Goal: Complete application form

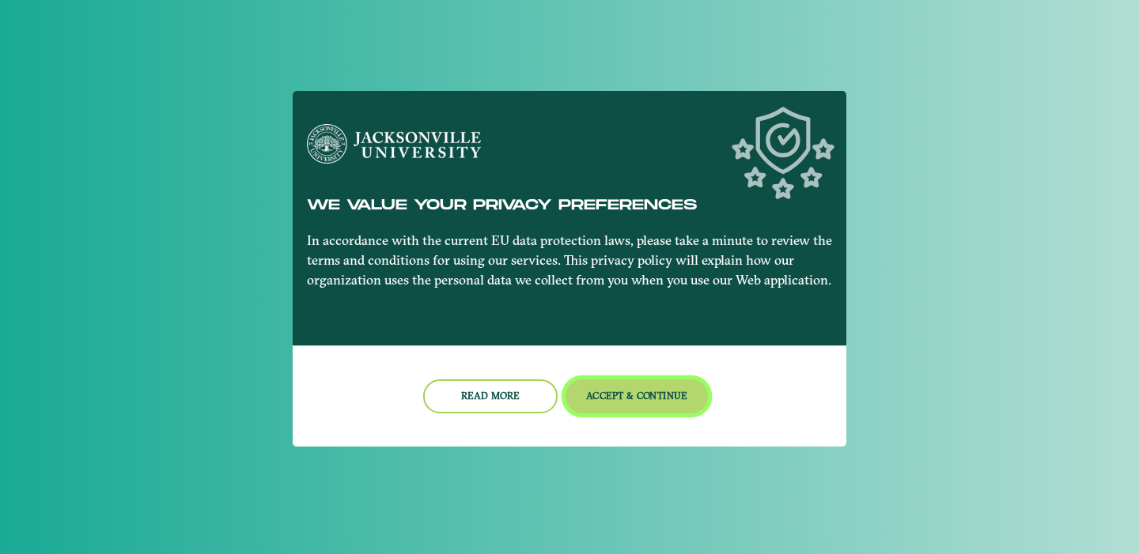
click at [644, 398] on button "Accept & Continue" at bounding box center [636, 397] width 143 height 34
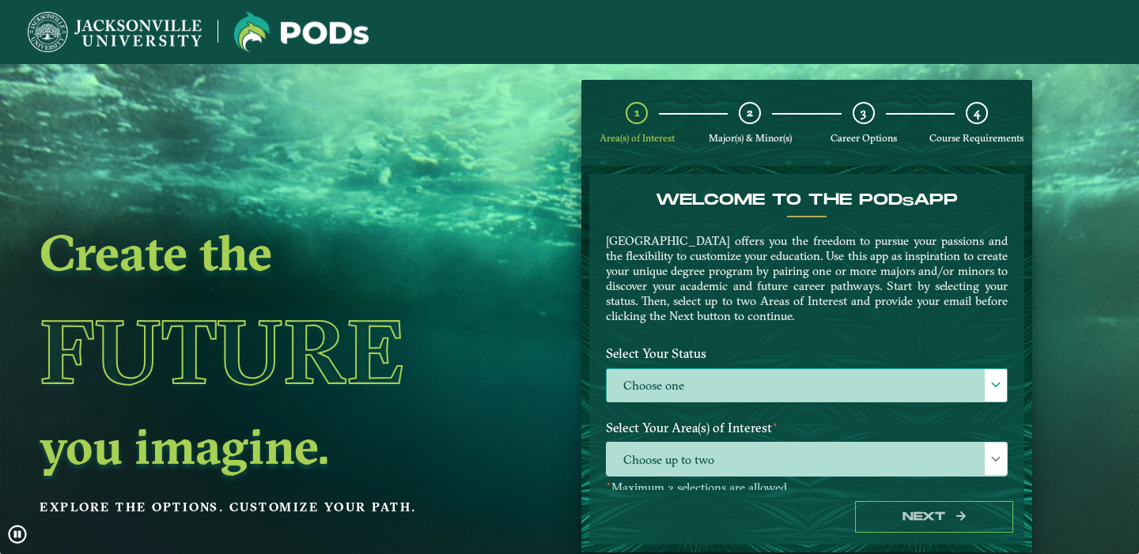
click at [663, 381] on label "Choose one" at bounding box center [806, 386] width 400 height 34
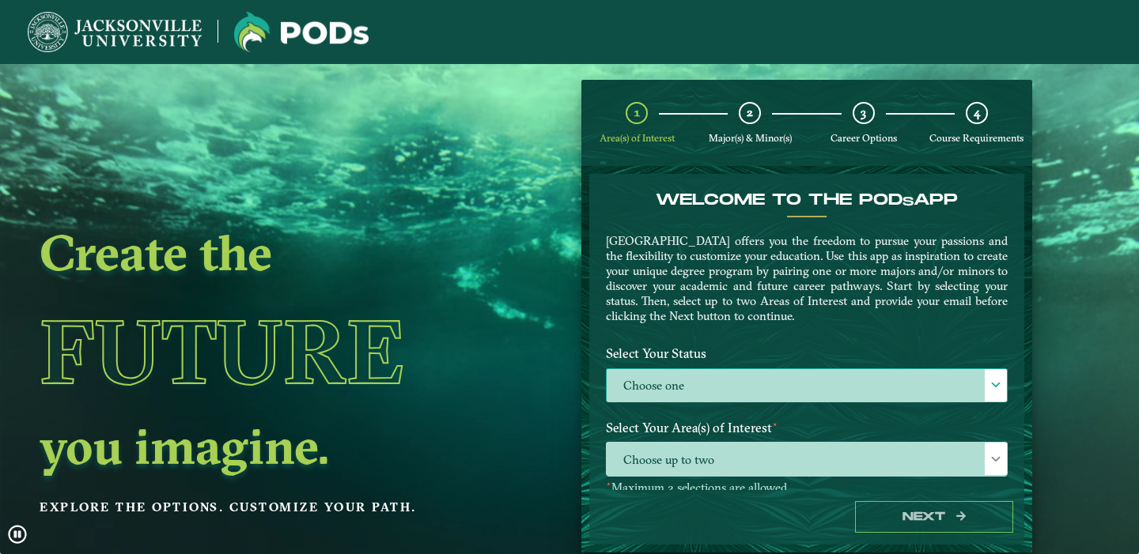
scroll to position [11, 76]
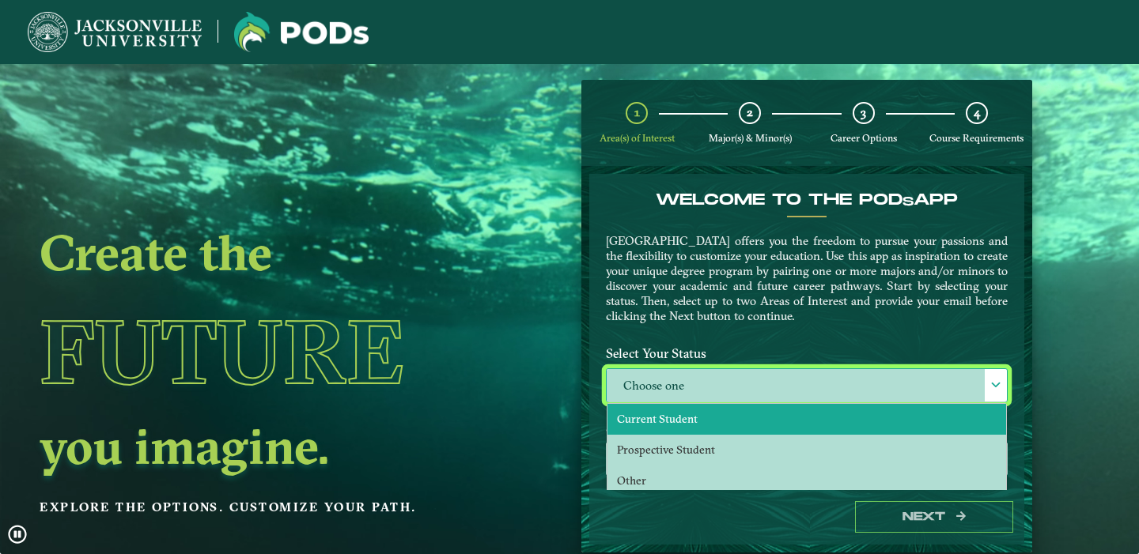
click at [662, 425] on span "Current Student" at bounding box center [657, 419] width 81 height 14
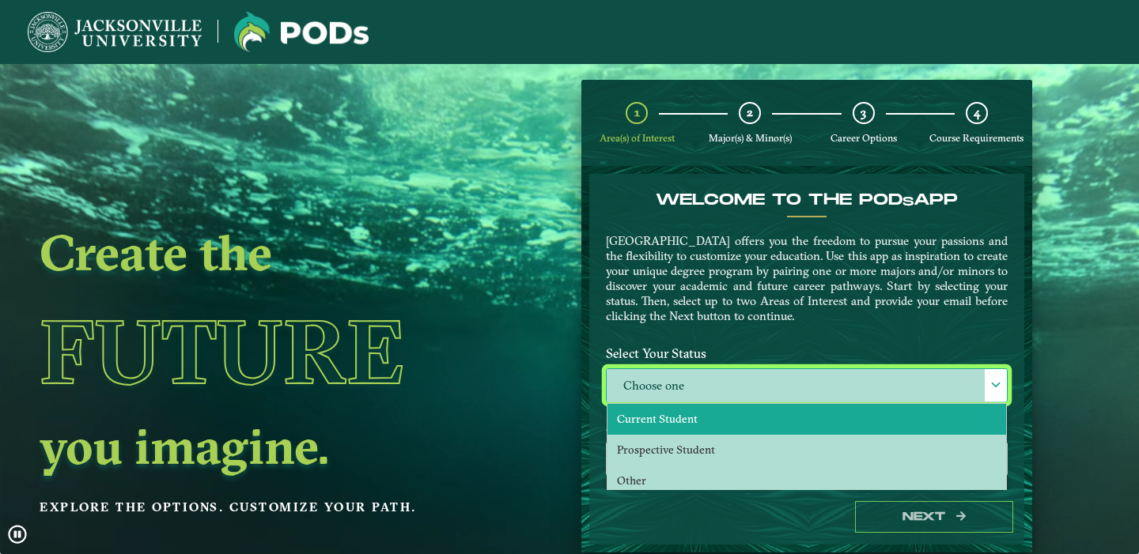
select select "[object Object]"
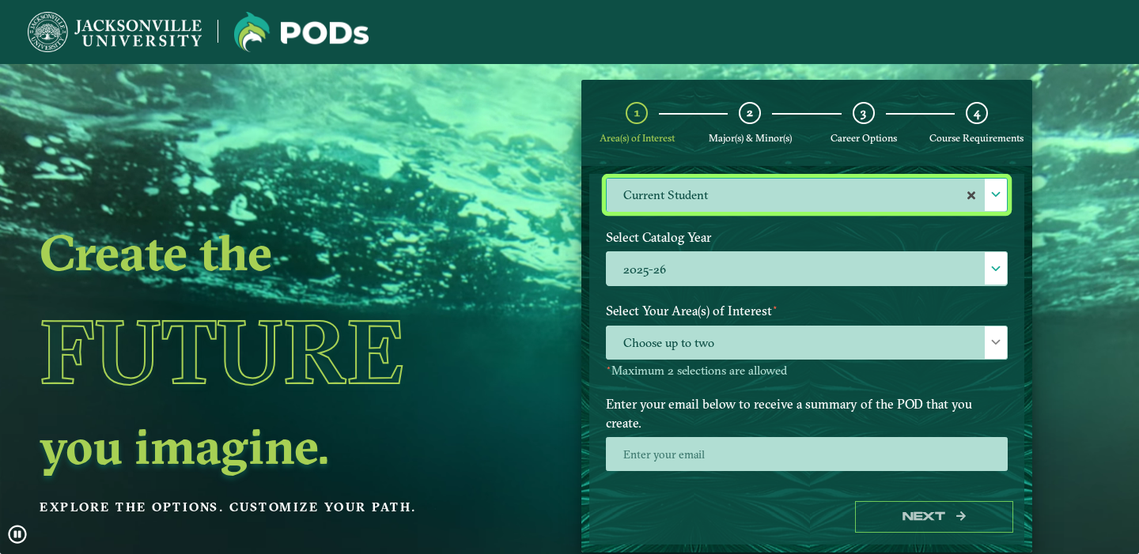
scroll to position [190, 0]
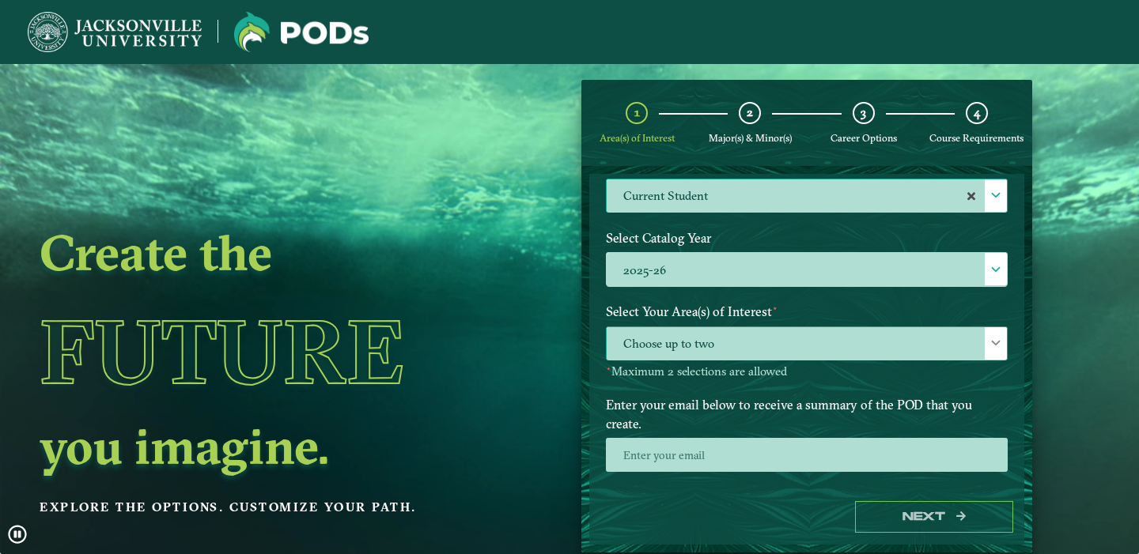
click at [741, 333] on span "Choose up to two" at bounding box center [806, 344] width 400 height 34
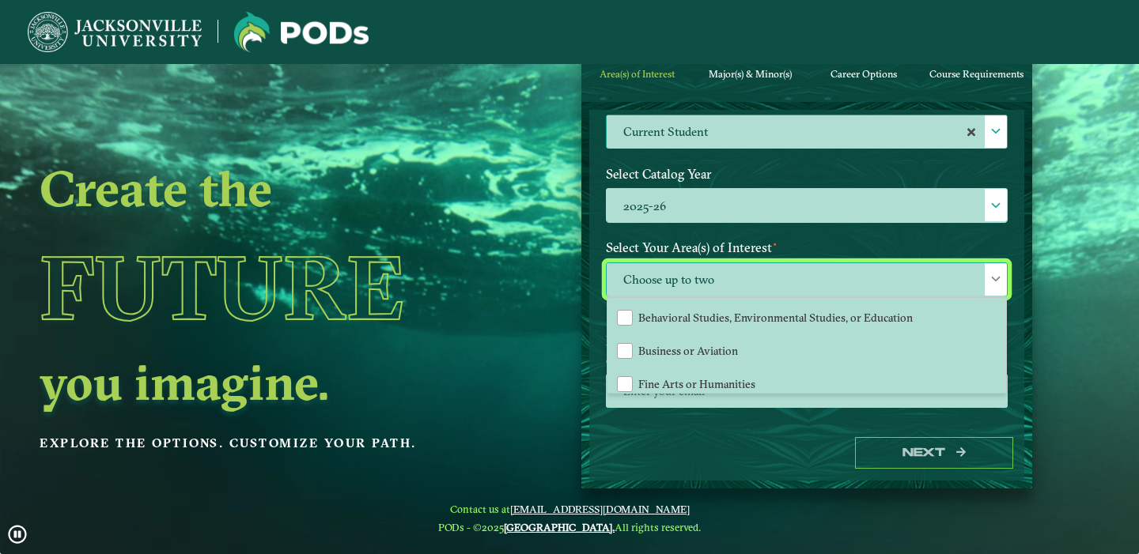
scroll to position [0, 0]
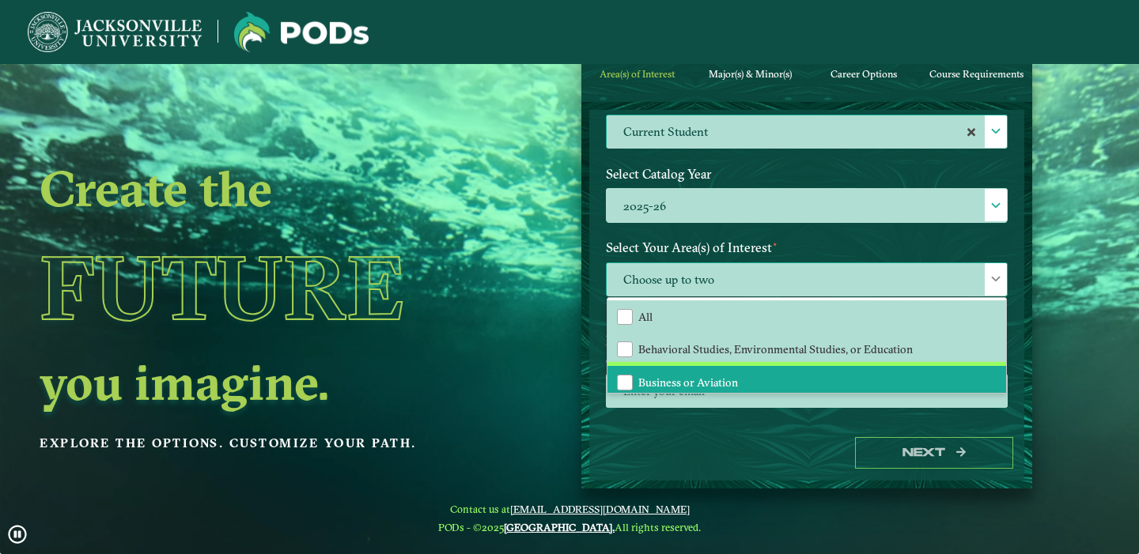
click at [731, 379] on span "Business or Aviation" at bounding box center [688, 383] width 100 height 14
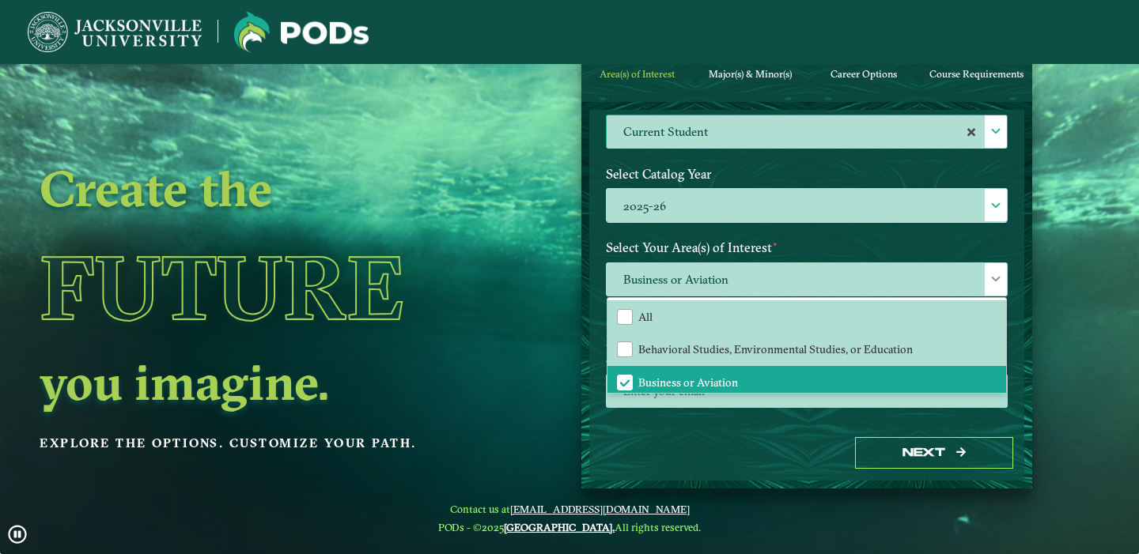
click at [787, 429] on div "Next" at bounding box center [806, 453] width 435 height 55
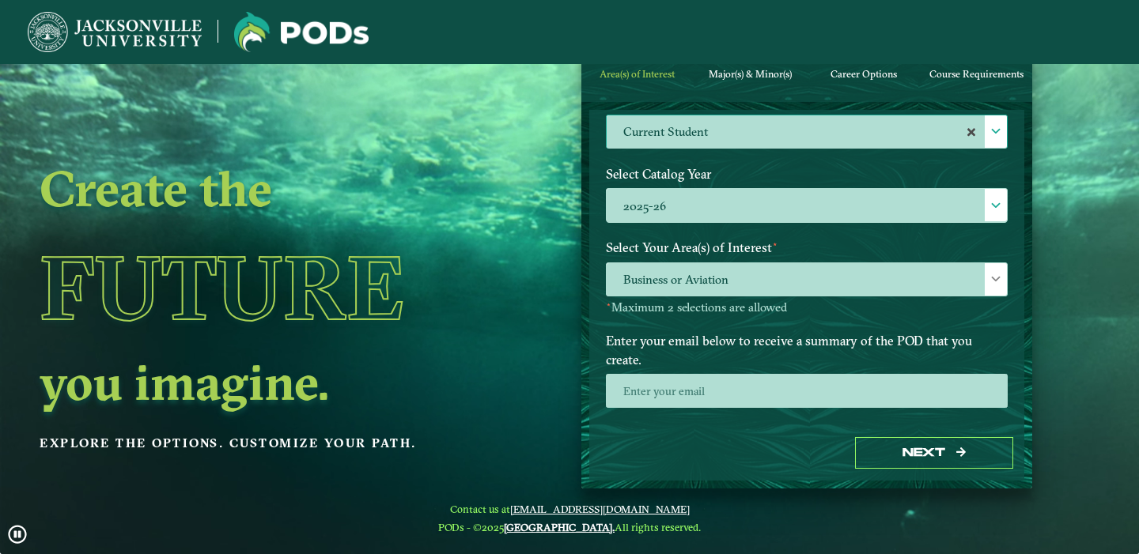
scroll to position [64, 0]
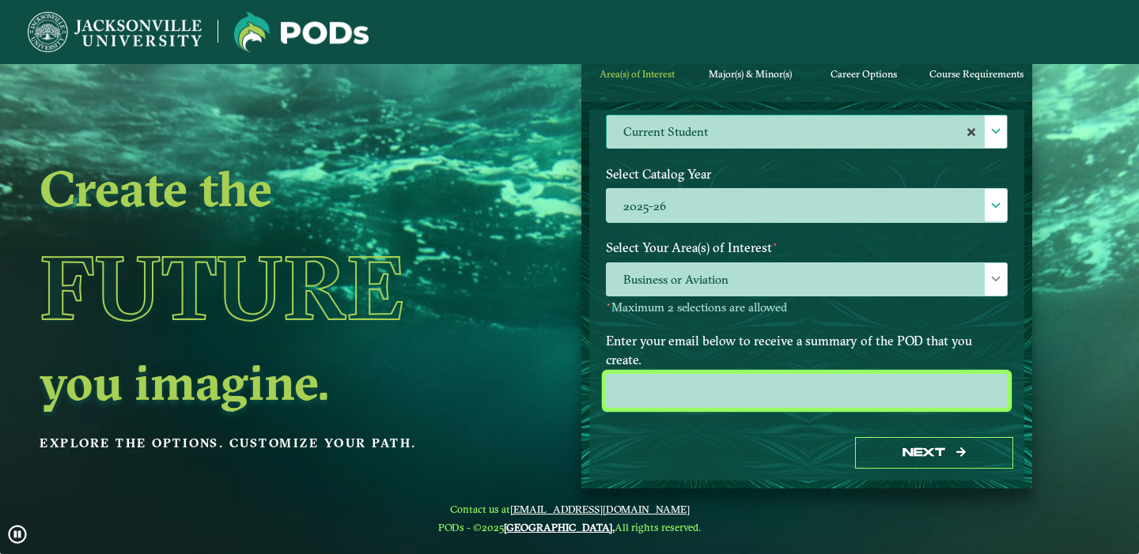
click at [746, 374] on input "email" at bounding box center [807, 391] width 402 height 34
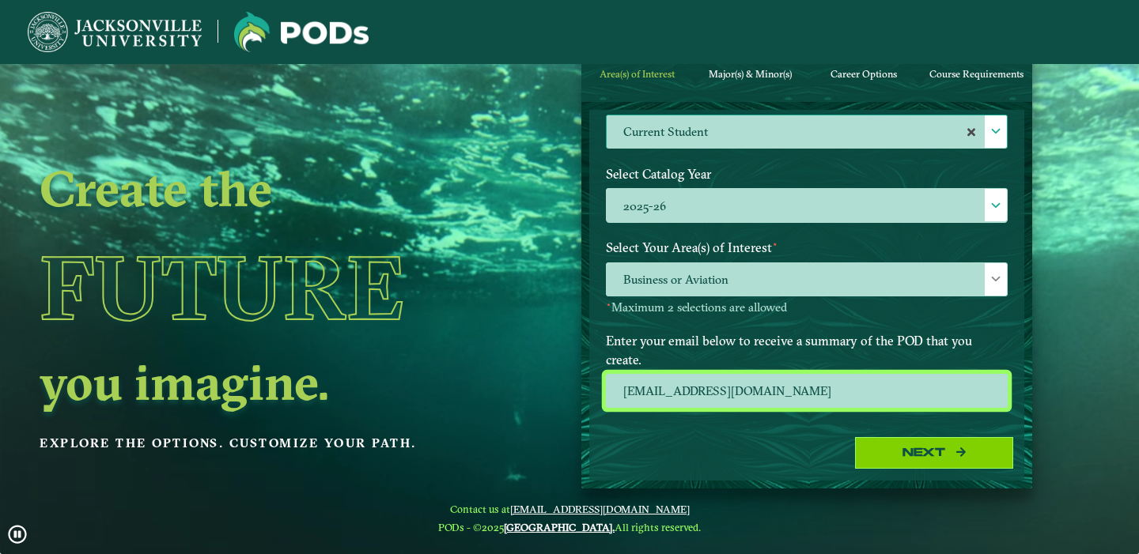
type input "stephpjohnston@gmail.com"
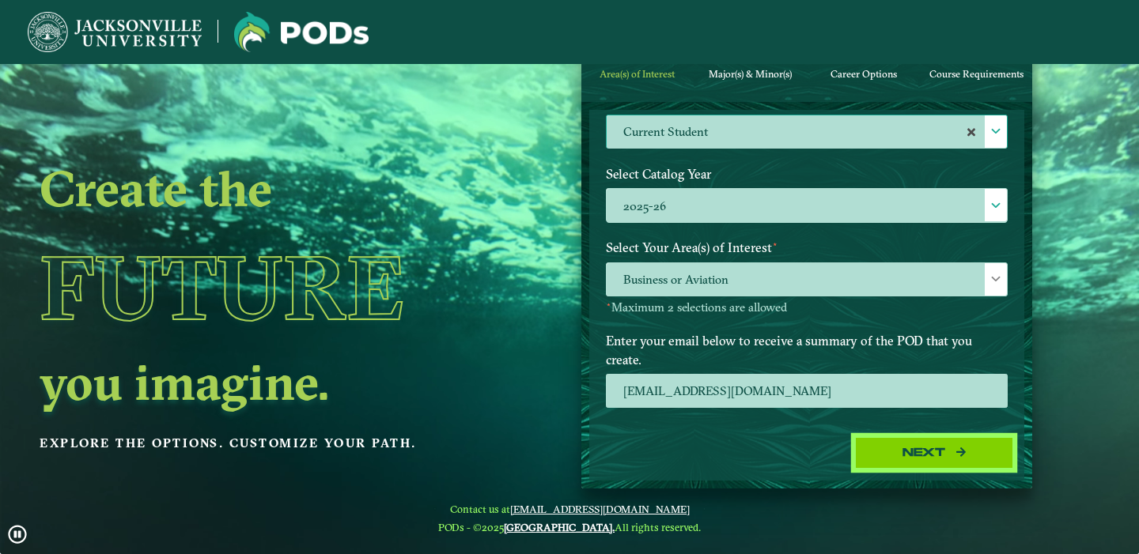
click at [902, 453] on button "Next" at bounding box center [934, 453] width 158 height 32
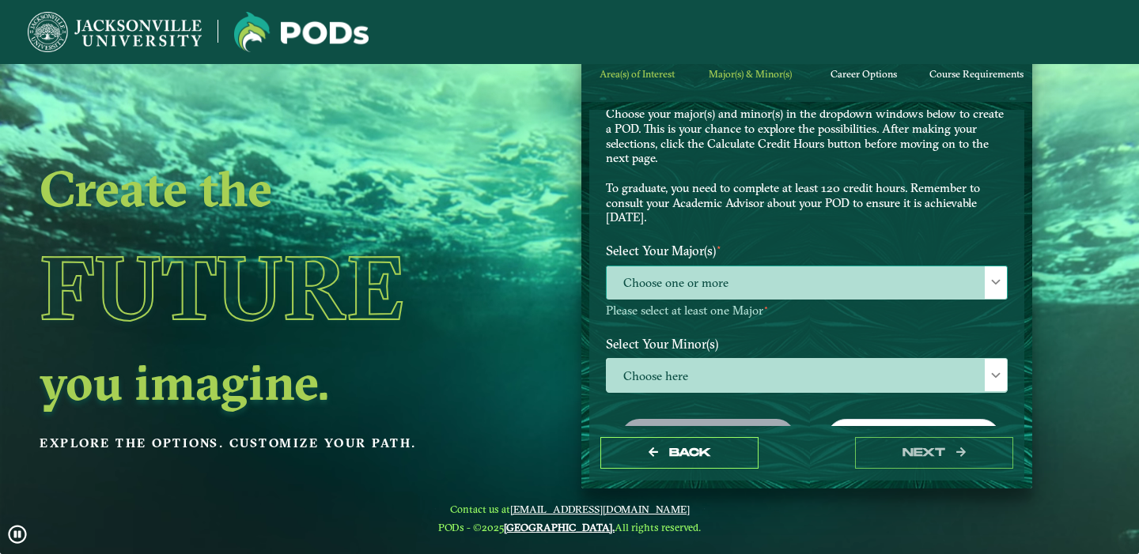
scroll to position [70, 0]
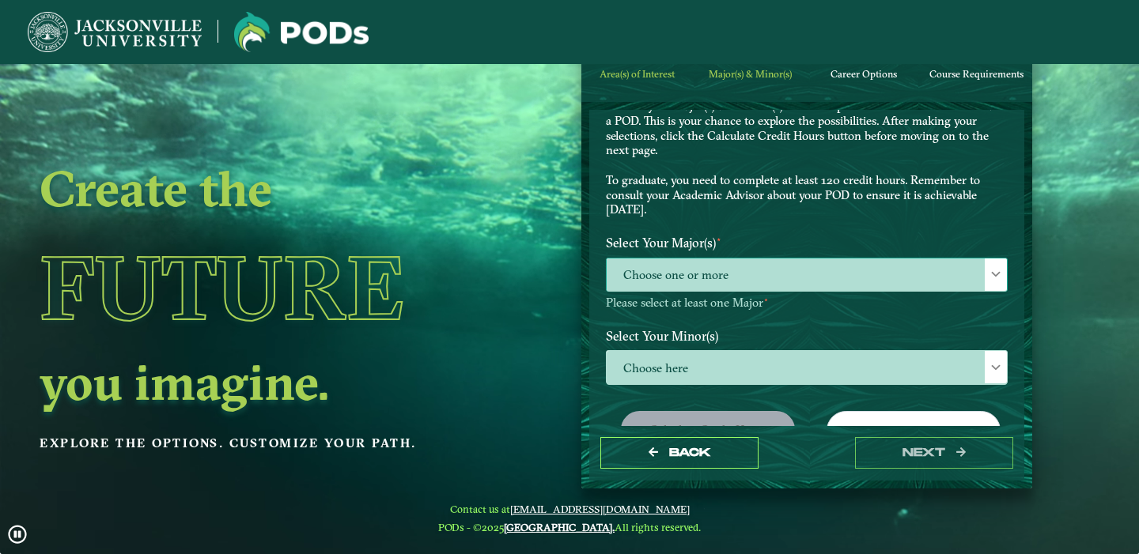
click at [723, 260] on span "Choose one or more" at bounding box center [806, 276] width 400 height 34
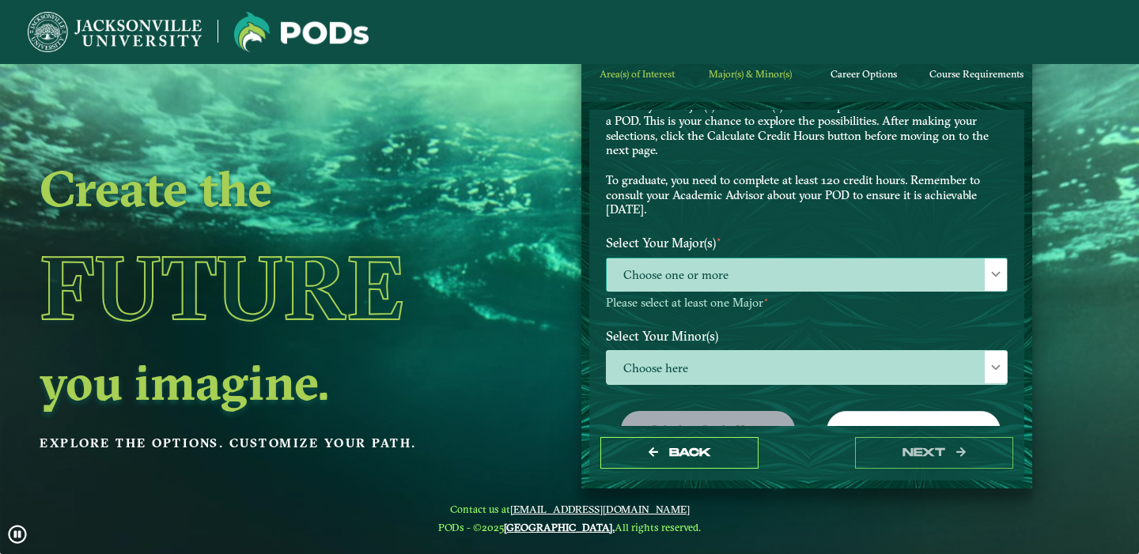
scroll to position [11, 76]
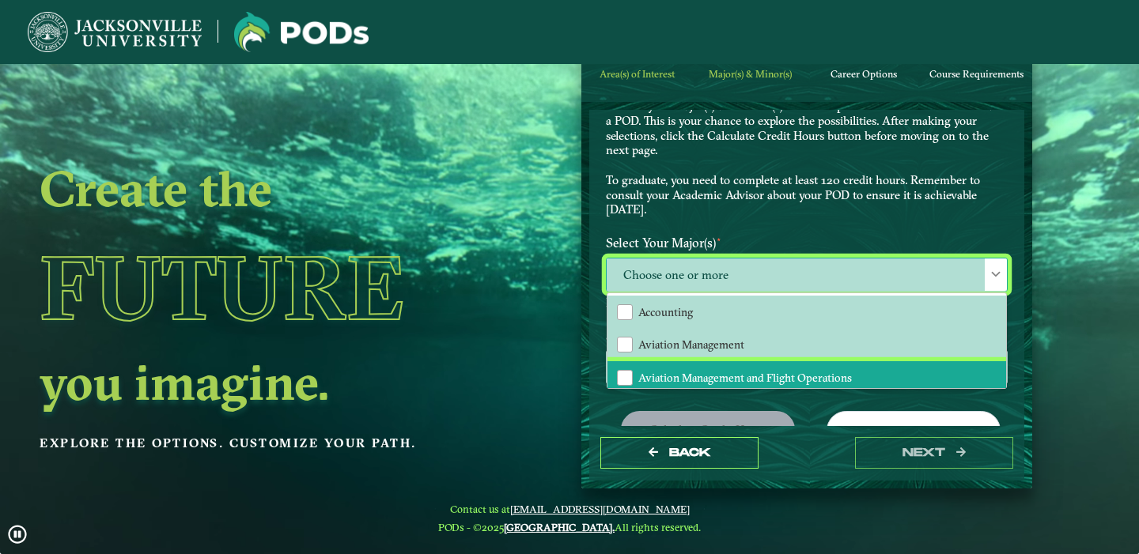
click at [719, 364] on li "Aviation Management and Flight Operations" at bounding box center [806, 377] width 398 height 33
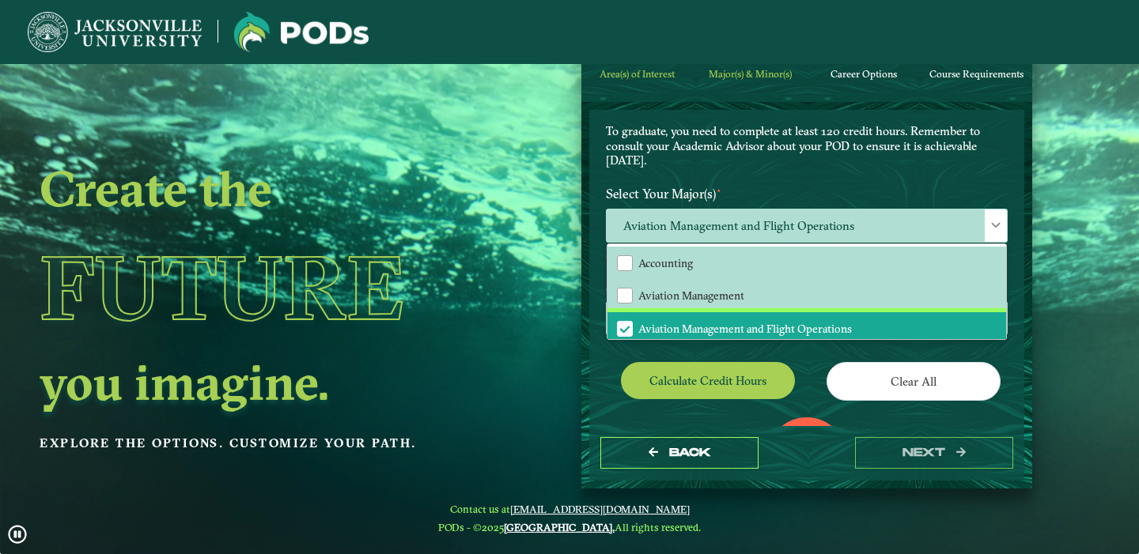
scroll to position [131, 0]
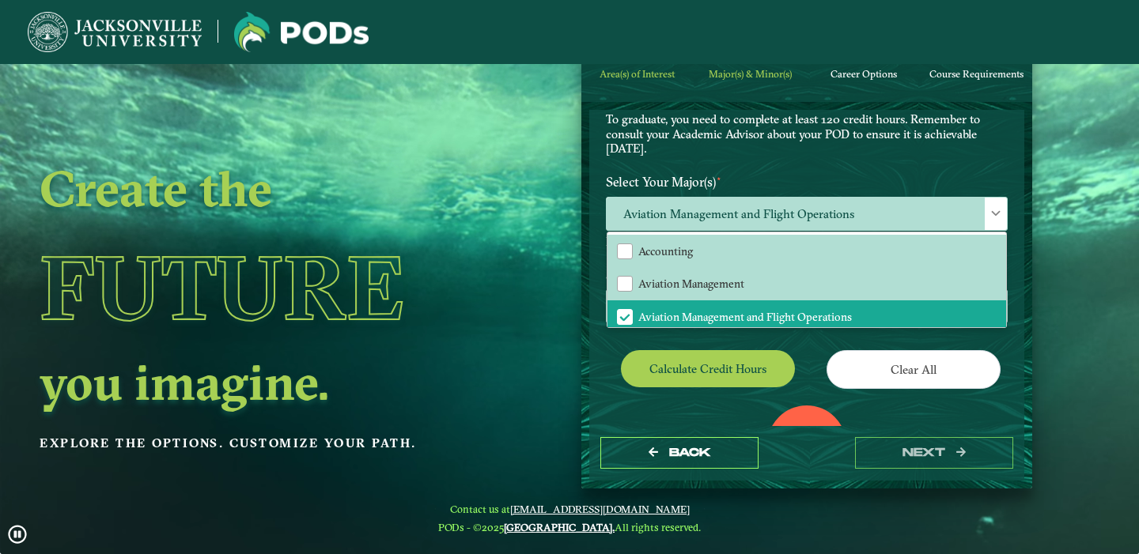
click at [727, 354] on button "Calculate credit hours" at bounding box center [708, 368] width 174 height 37
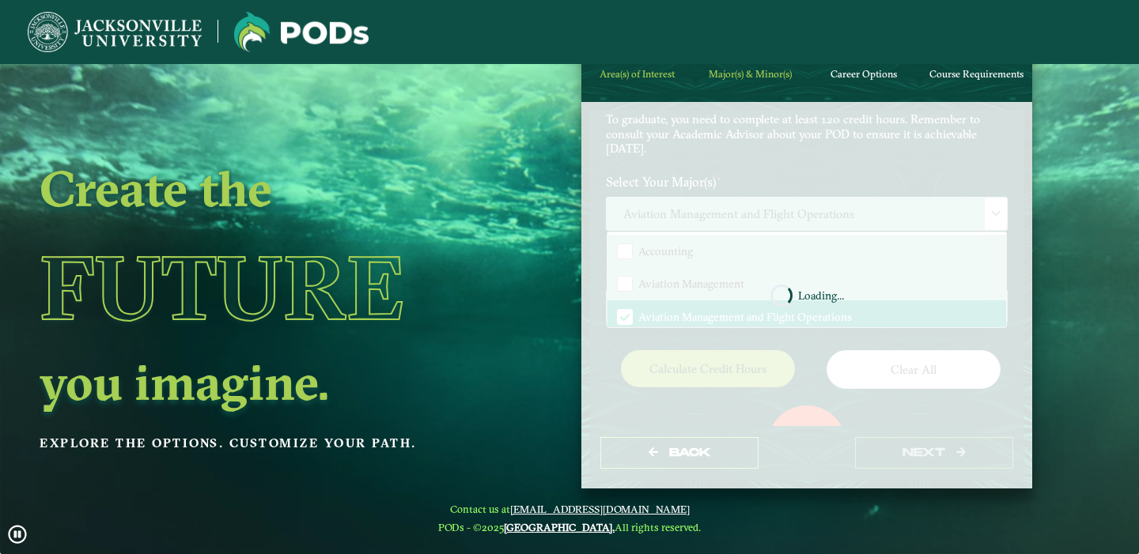
scroll to position [207, 0]
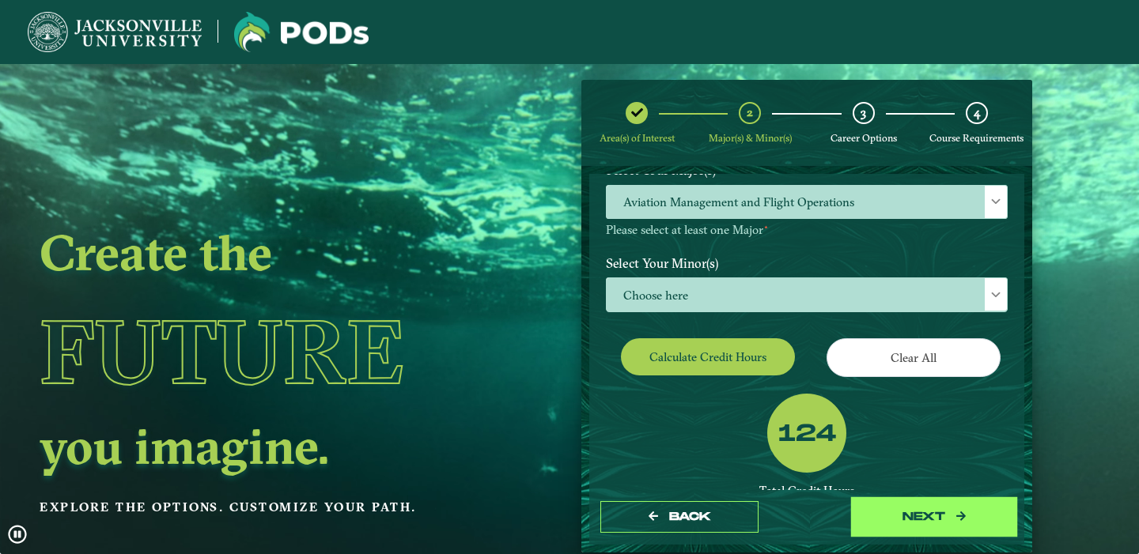
click at [897, 511] on button "next" at bounding box center [934, 517] width 158 height 32
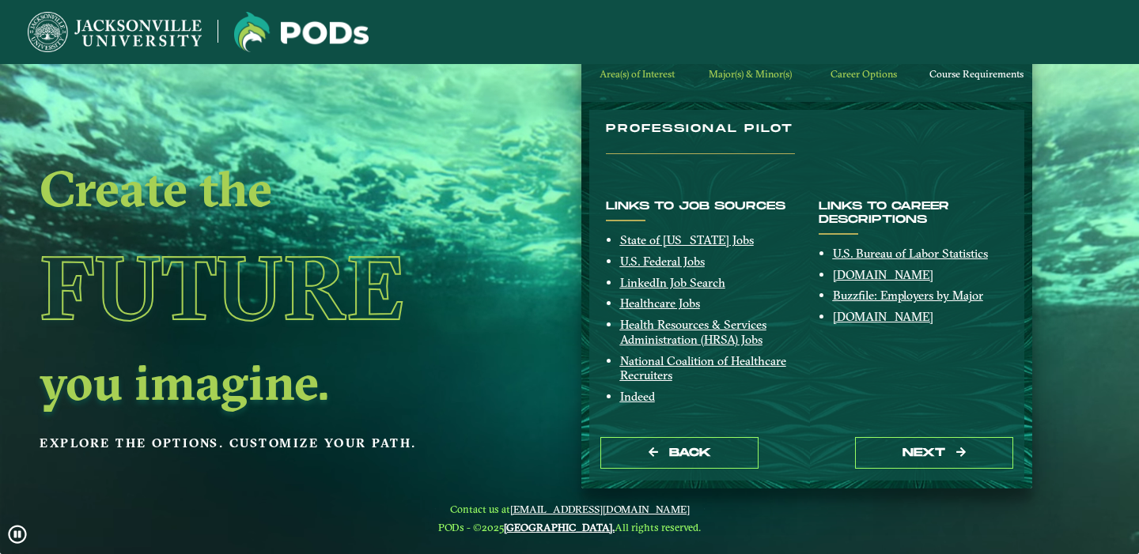
scroll to position [64, 0]
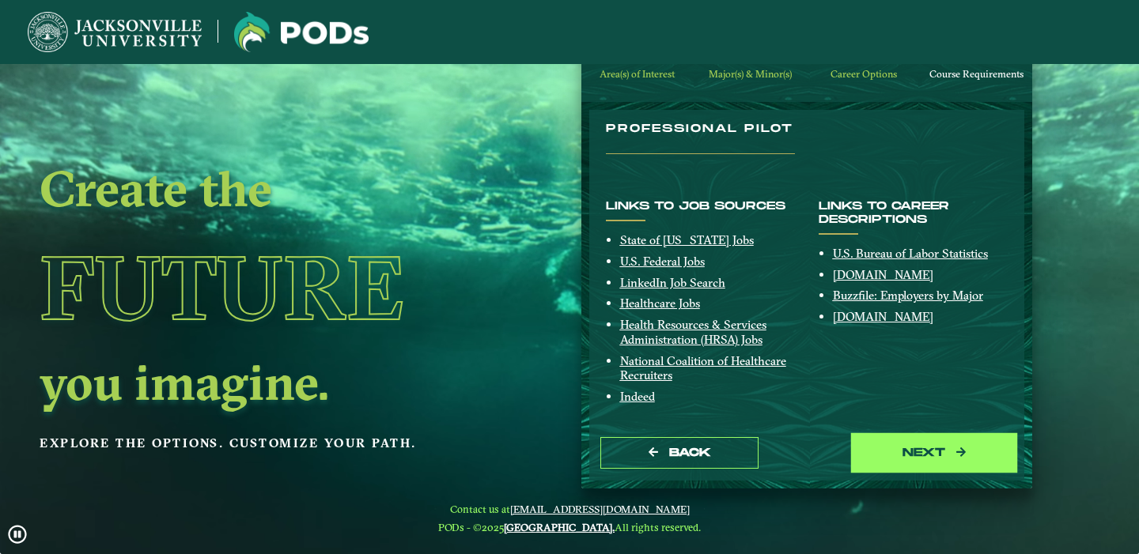
click at [929, 447] on button "next" at bounding box center [934, 453] width 158 height 32
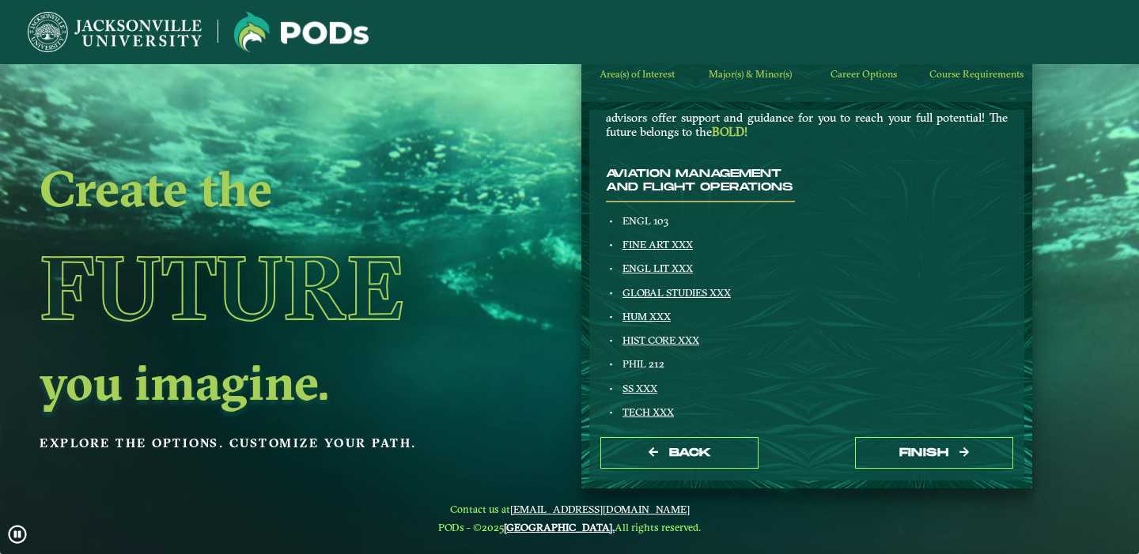
scroll to position [149, 0]
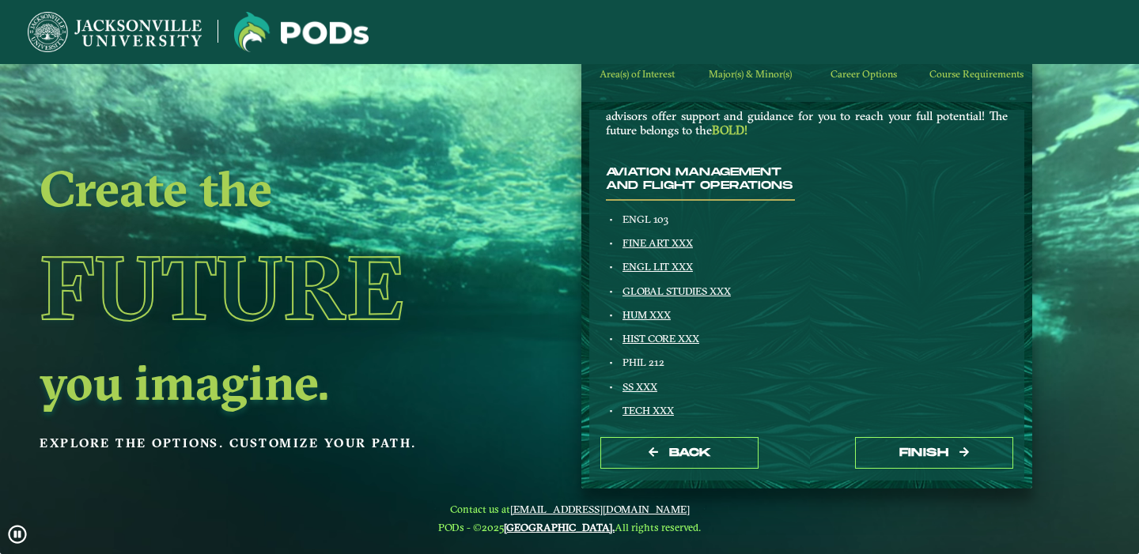
click at [658, 319] on link "HUM XXX" at bounding box center [646, 314] width 48 height 13
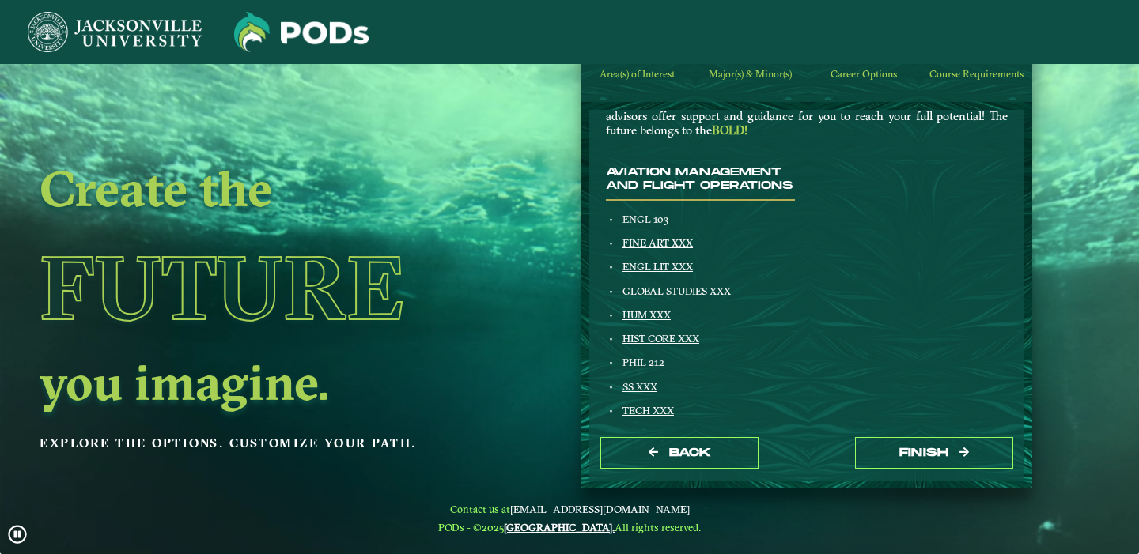
click at [648, 391] on link "SS XXX" at bounding box center [639, 386] width 35 height 13
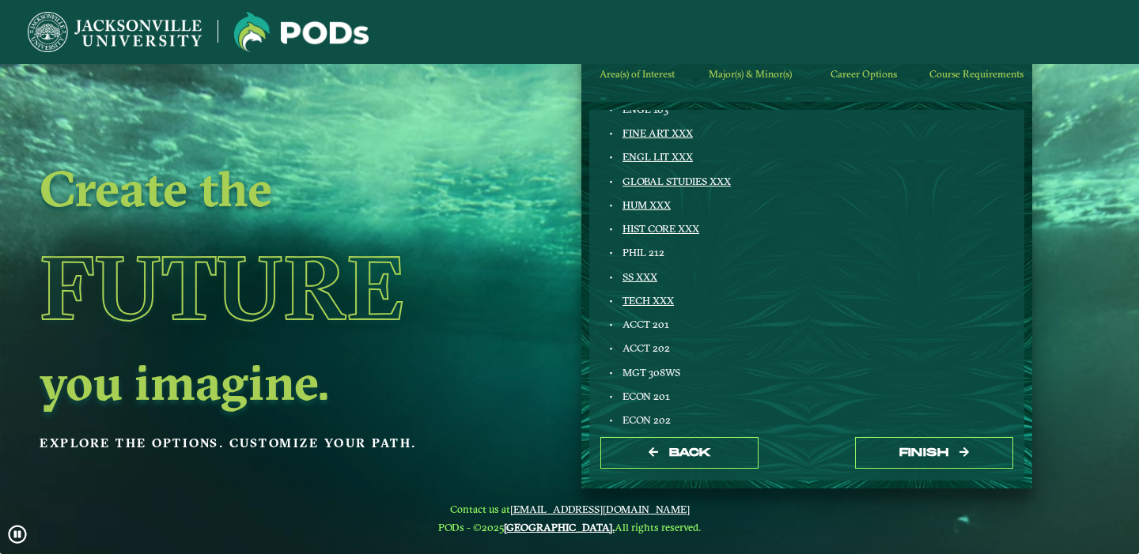
scroll to position [258, 0]
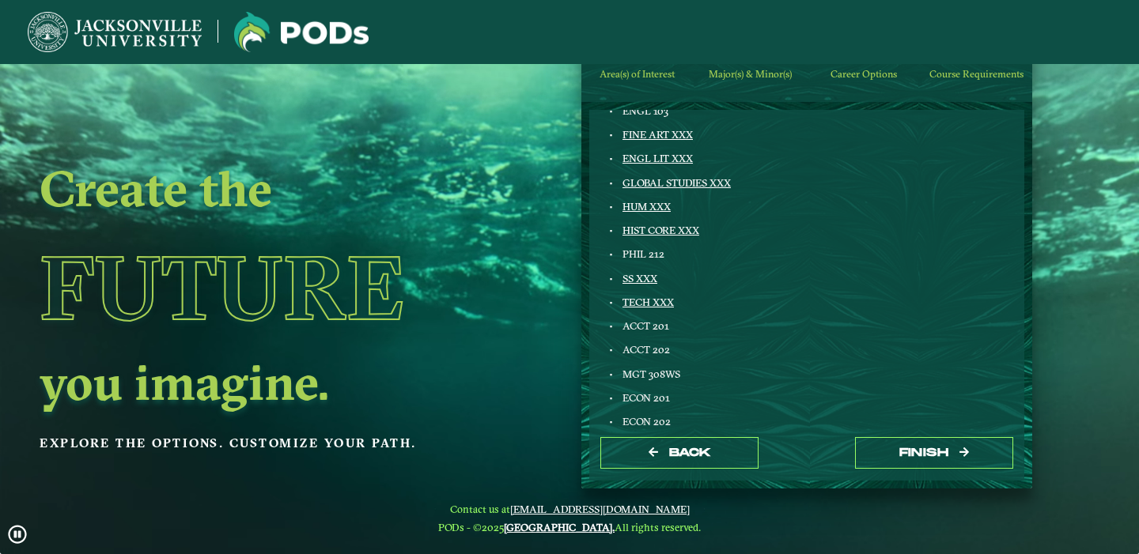
click at [698, 186] on link "GLOBAL STUDIES XXX" at bounding box center [676, 182] width 108 height 13
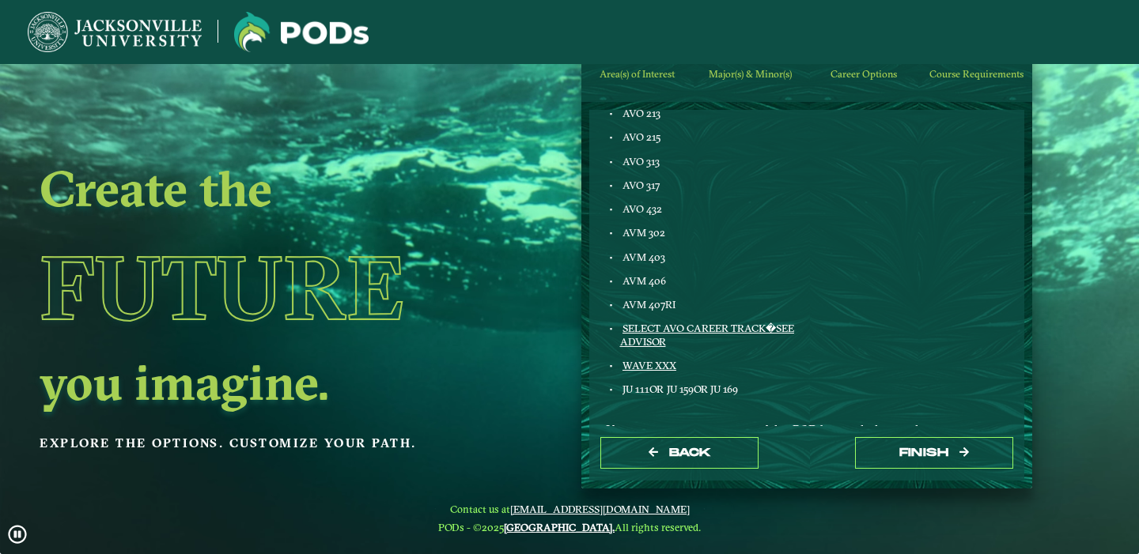
scroll to position [942, 0]
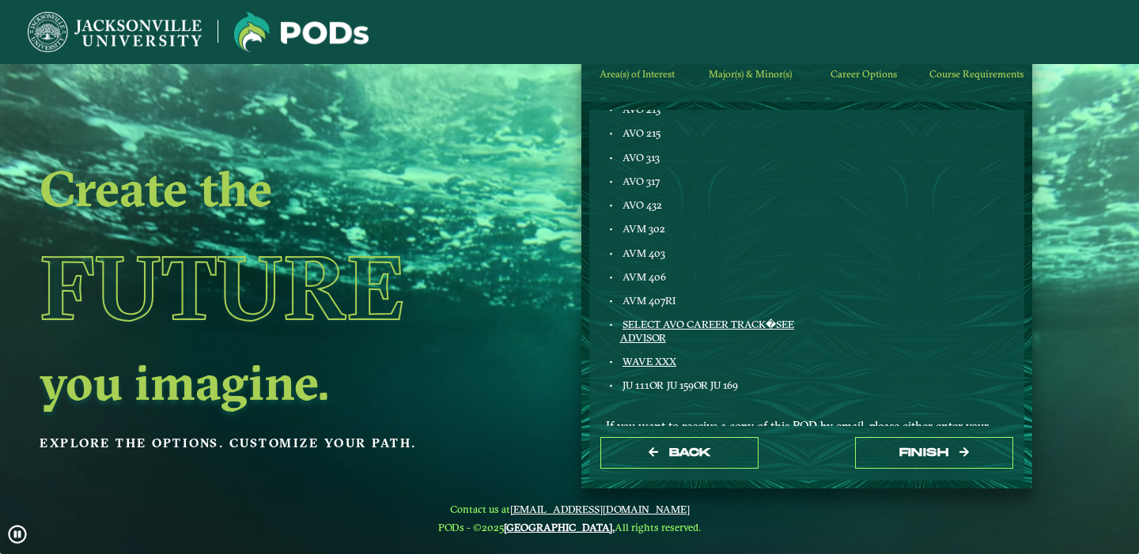
click at [665, 360] on link "WAVE XXX" at bounding box center [649, 361] width 54 height 13
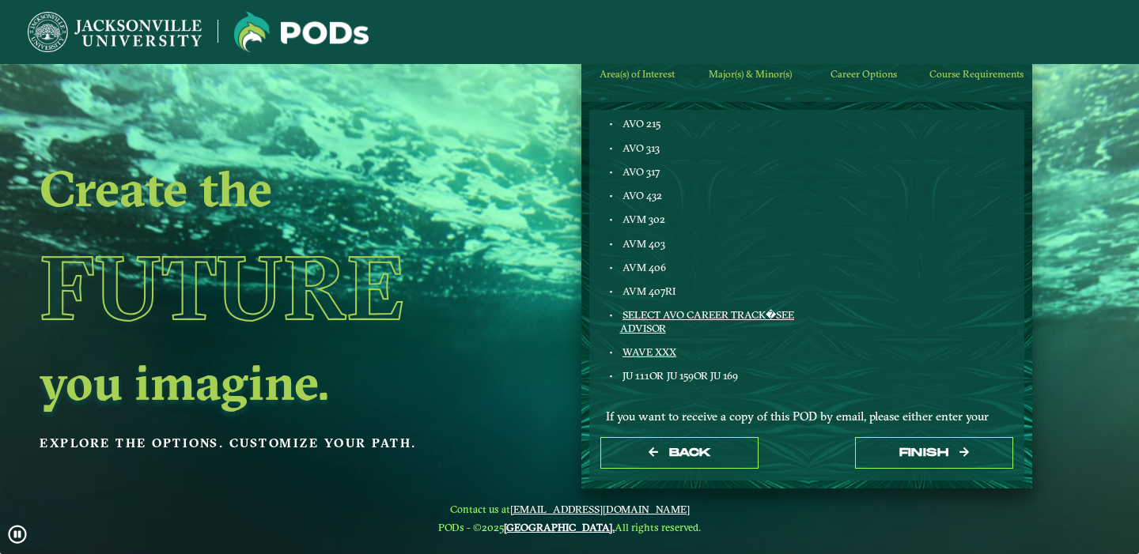
scroll to position [972, 0]
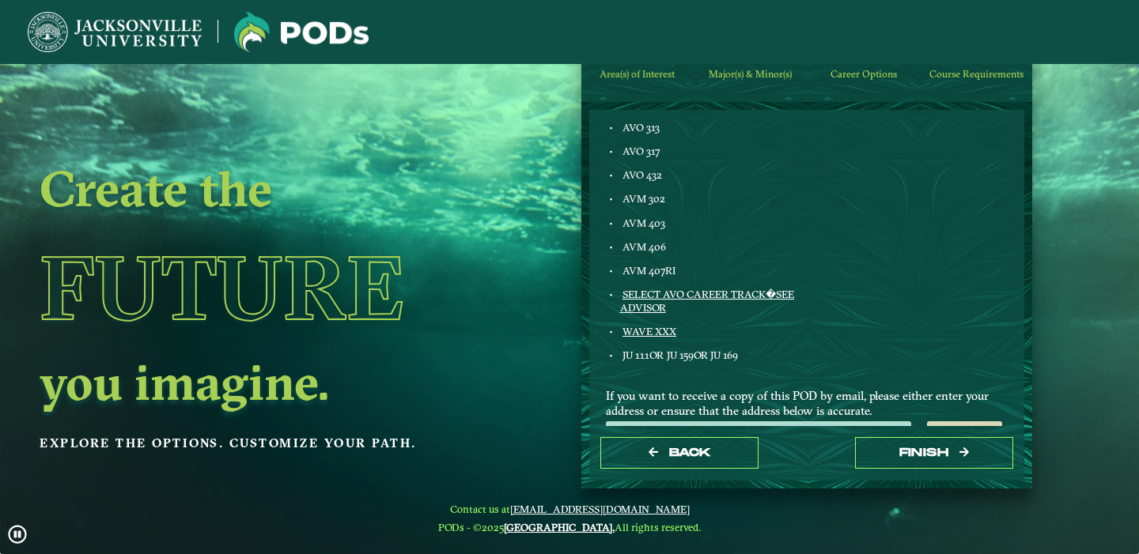
click at [687, 290] on link "SELECT AVO CAREER TRACK�SEE ADVISOR" at bounding box center [707, 300] width 175 height 25
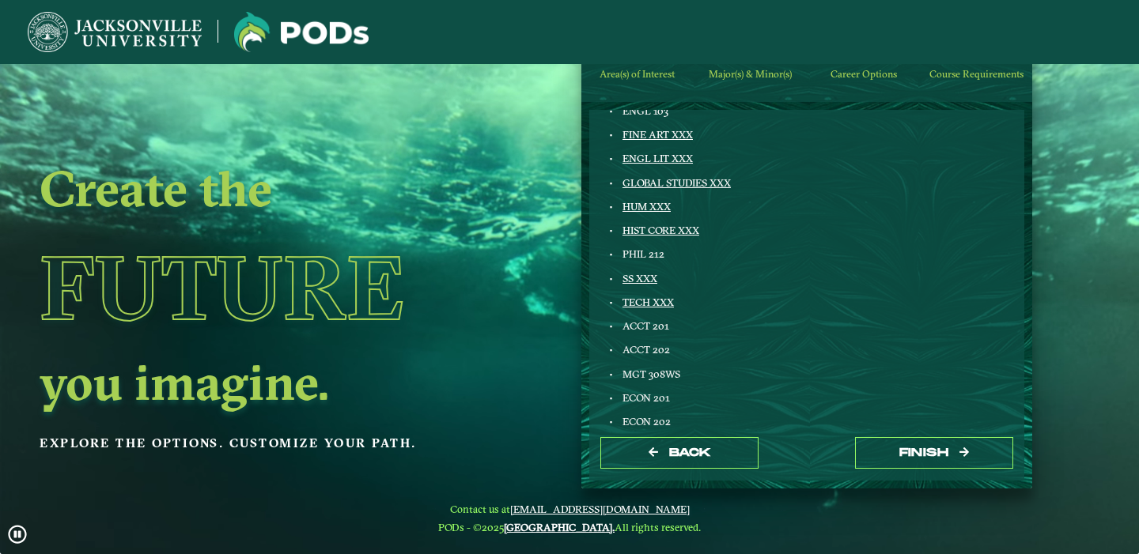
scroll to position [266, 0]
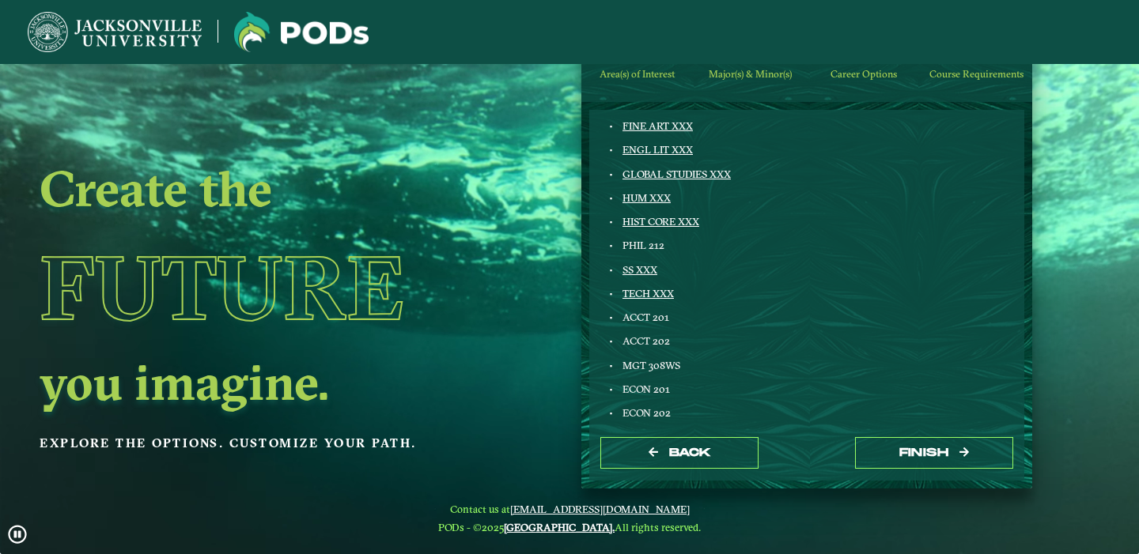
click at [663, 298] on link "TECH XXX" at bounding box center [647, 293] width 51 height 13
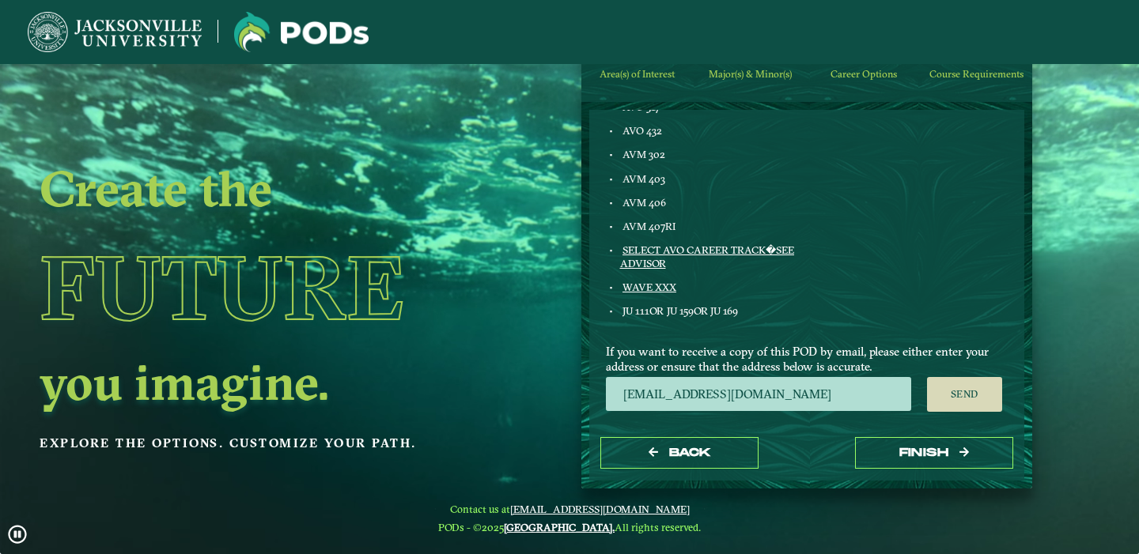
scroll to position [1015, 0]
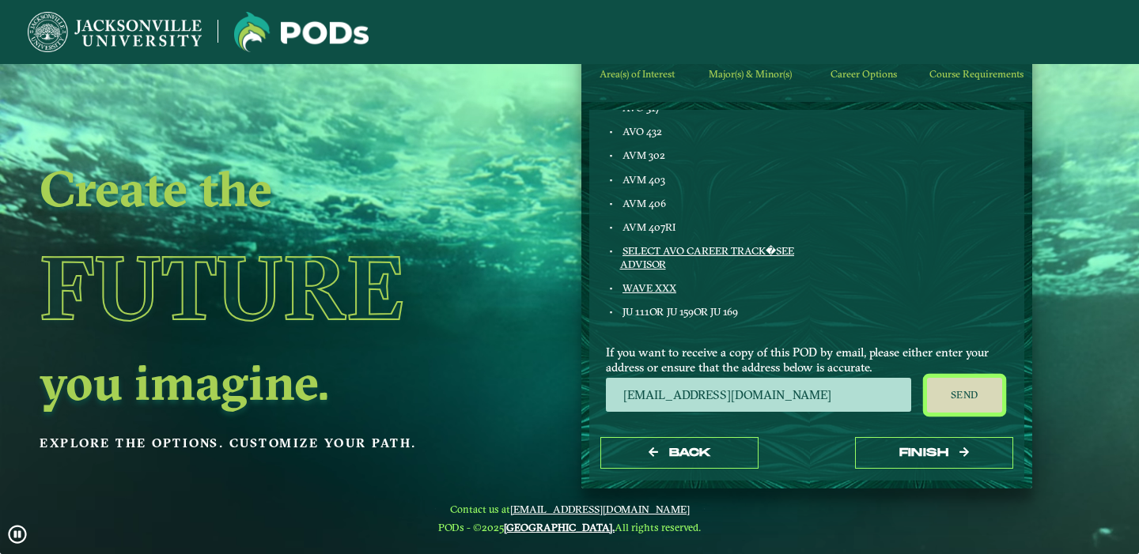
click at [956, 385] on button "Send" at bounding box center [964, 395] width 75 height 35
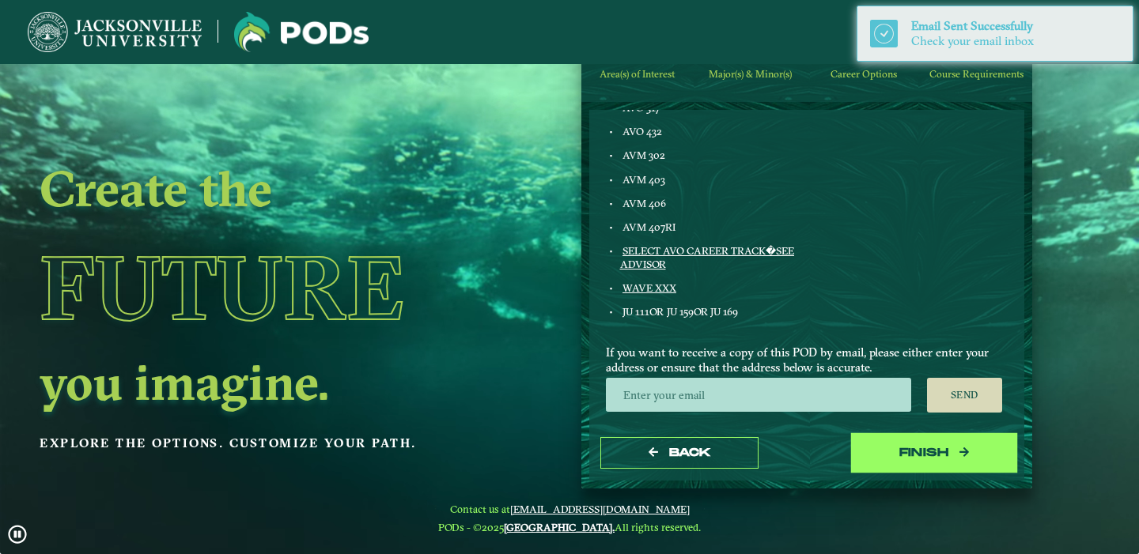
click at [901, 449] on button "Finish" at bounding box center [934, 453] width 158 height 32
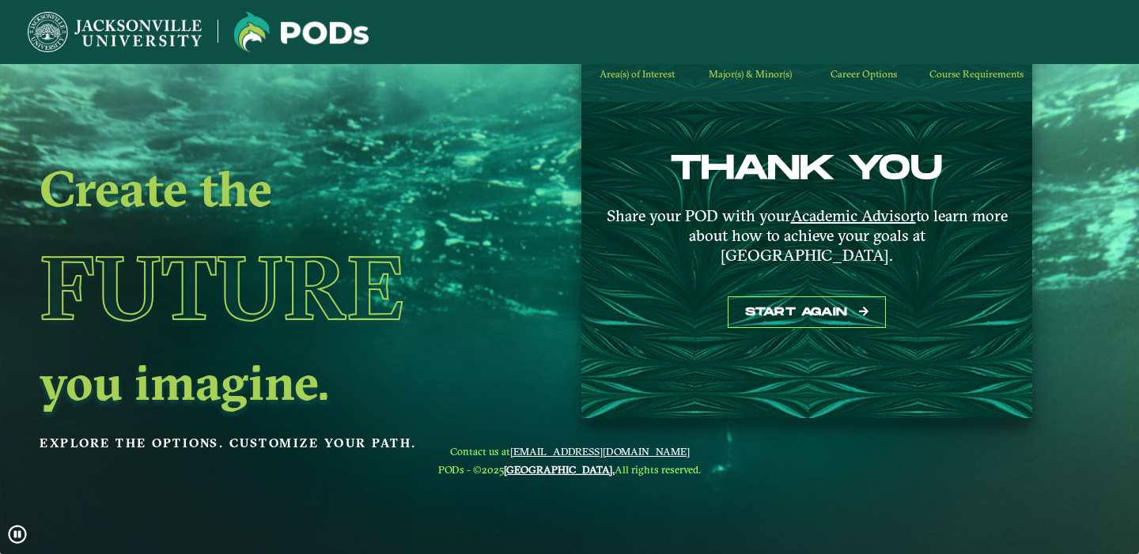
scroll to position [64, 0]
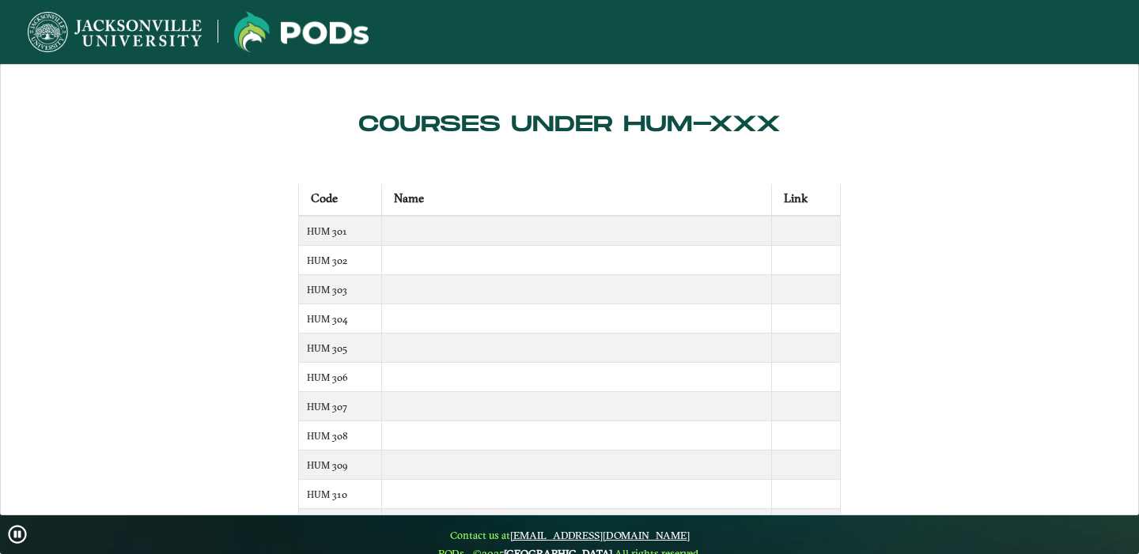
scroll to position [38, 0]
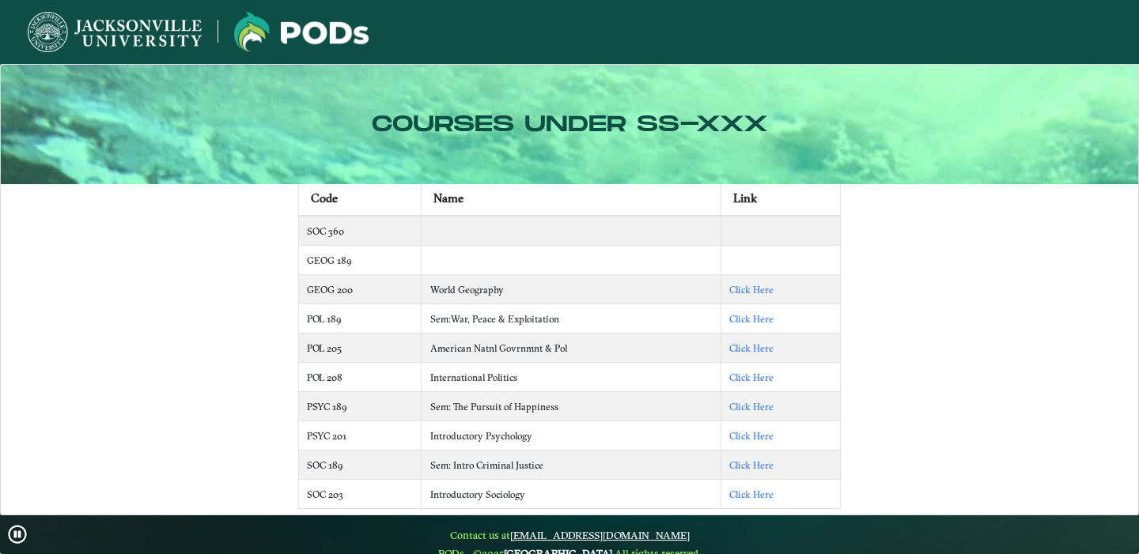
scroll to position [40, 0]
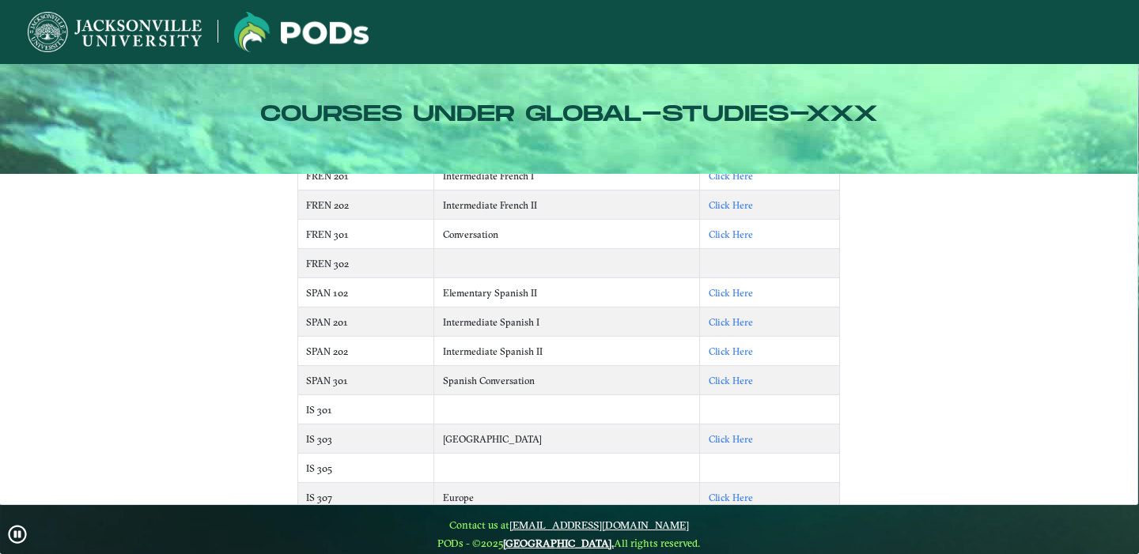
scroll to position [97, 0]
